Goal: Information Seeking & Learning: Learn about a topic

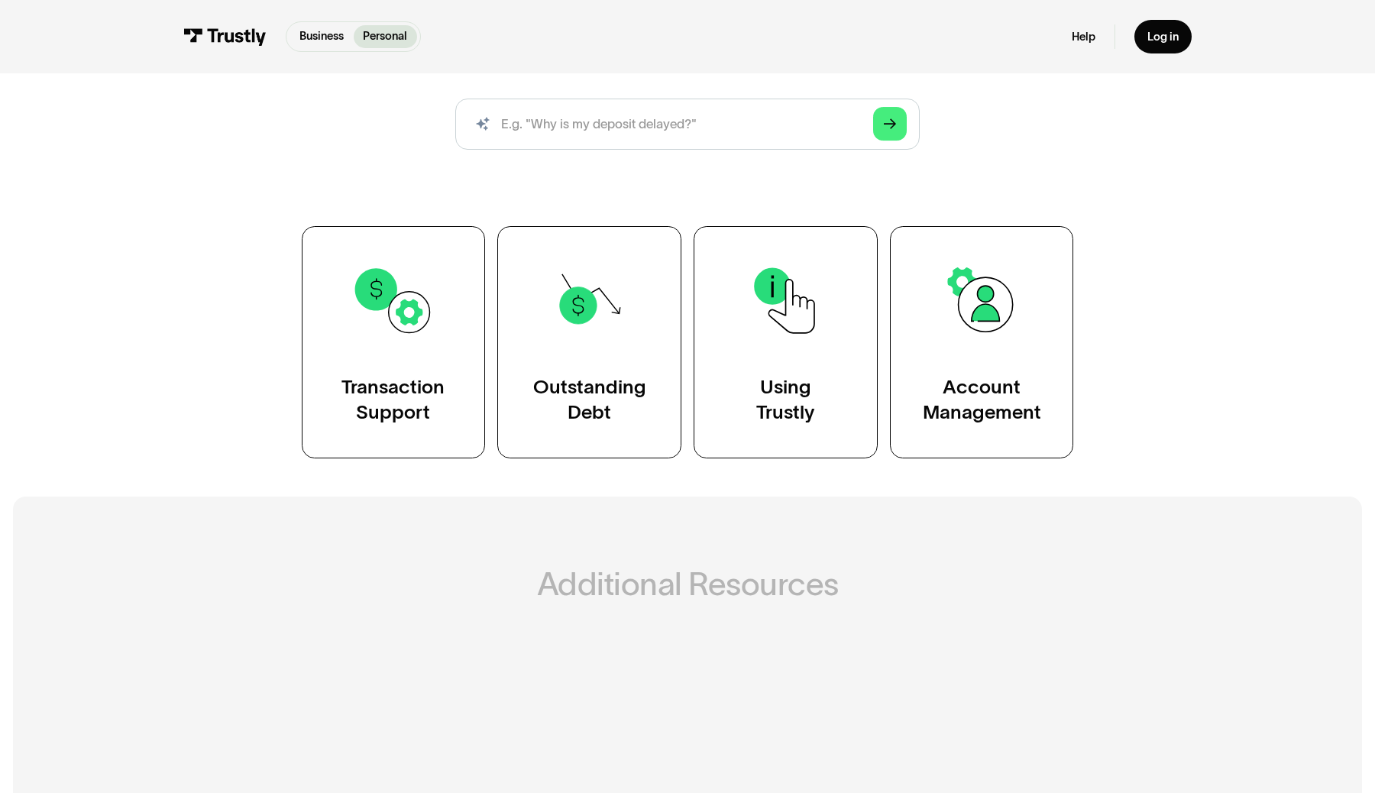
scroll to position [241, 0]
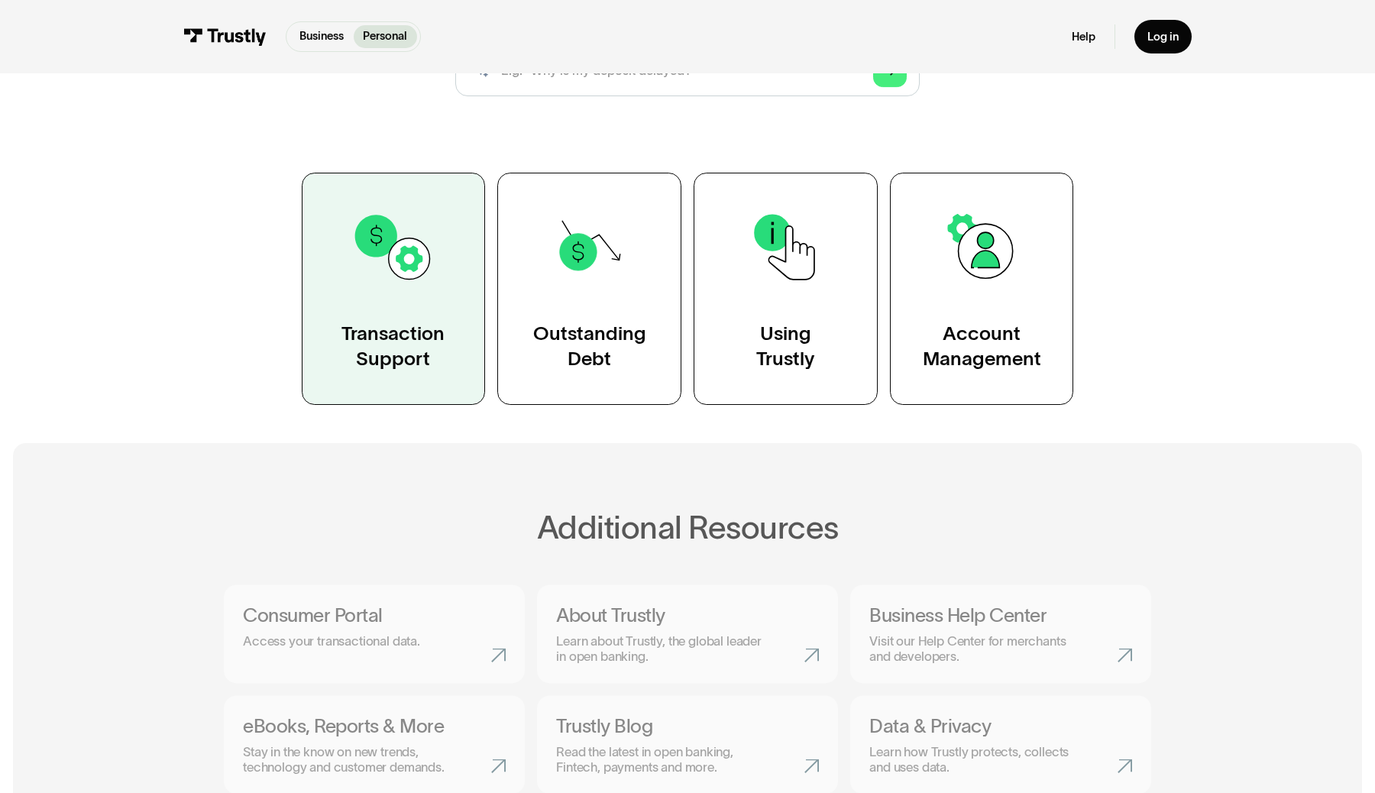
click at [406, 264] on img at bounding box center [392, 247] width 83 height 83
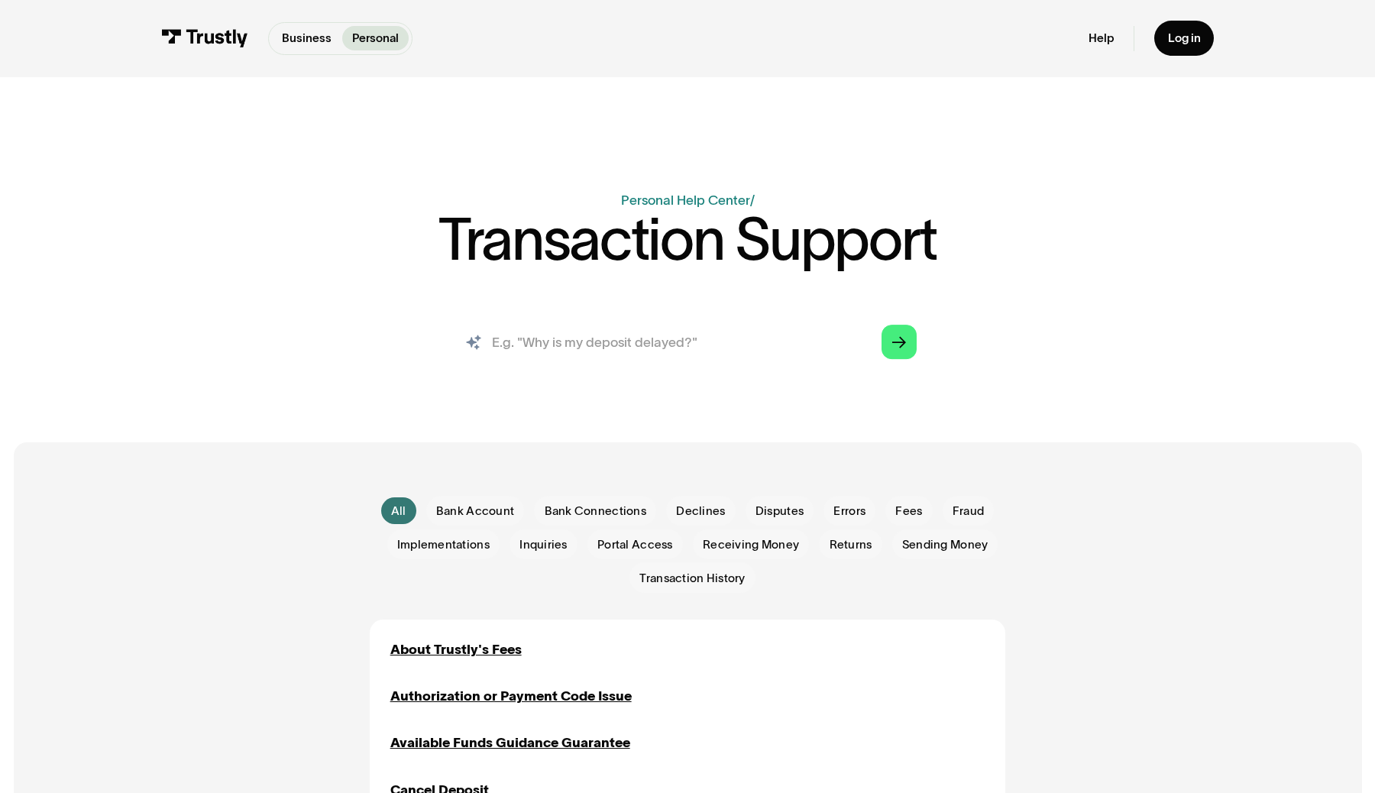
click at [549, 336] on input "search" at bounding box center [687, 342] width 484 height 53
click at [688, 518] on span "Declines" at bounding box center [700, 511] width 49 height 17
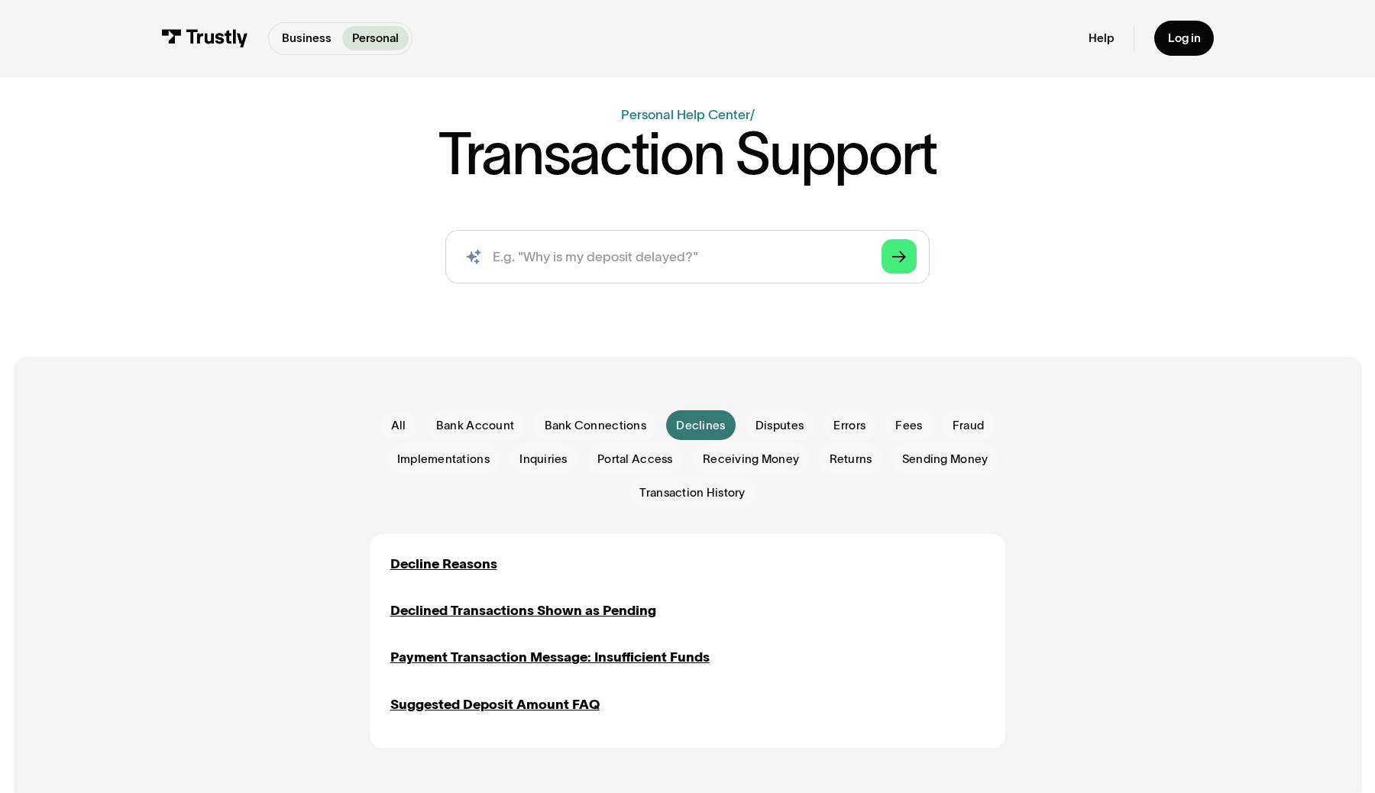
scroll to position [189, 0]
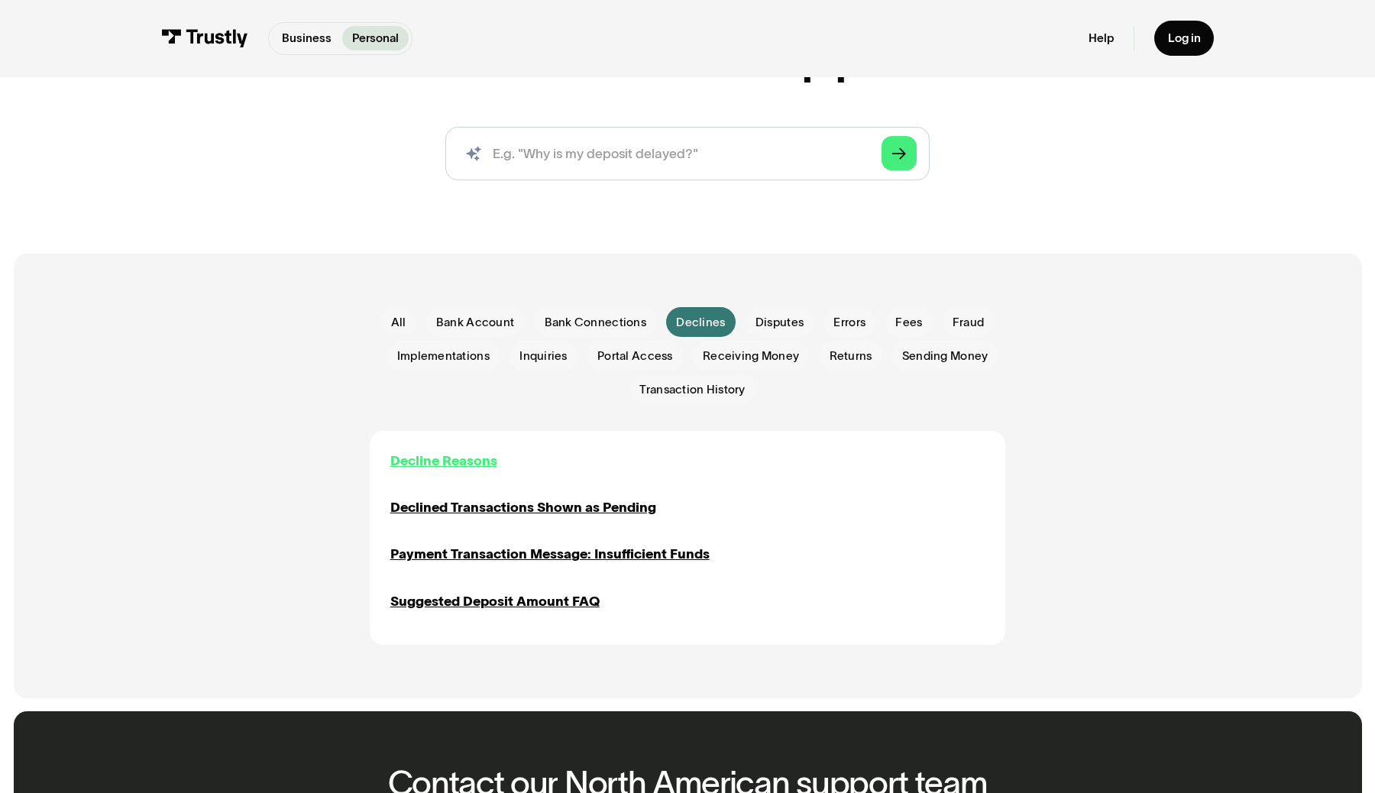
click at [464, 464] on div "Decline Reasons" at bounding box center [443, 461] width 107 height 20
